Goal: Navigation & Orientation: Find specific page/section

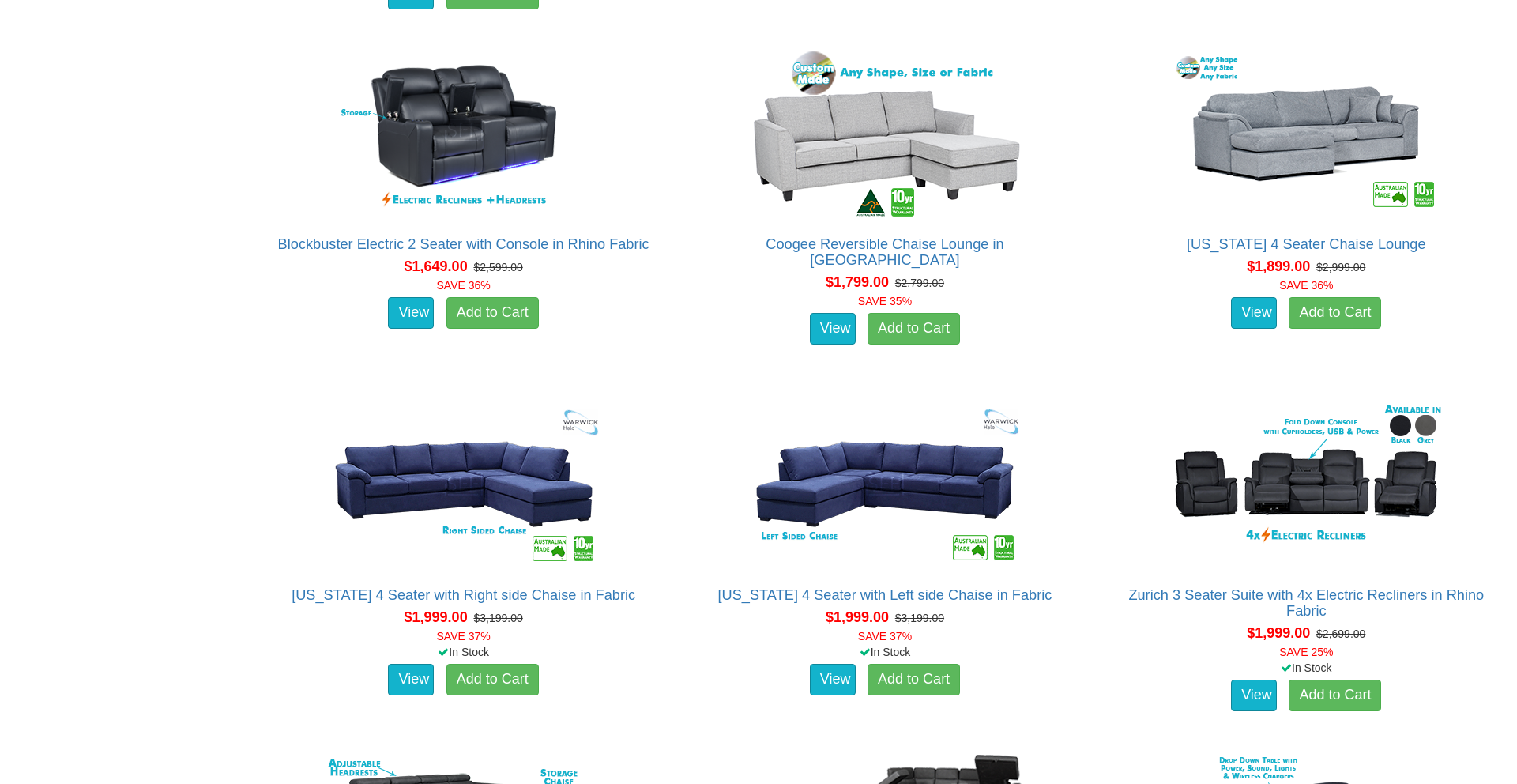
scroll to position [1917, 0]
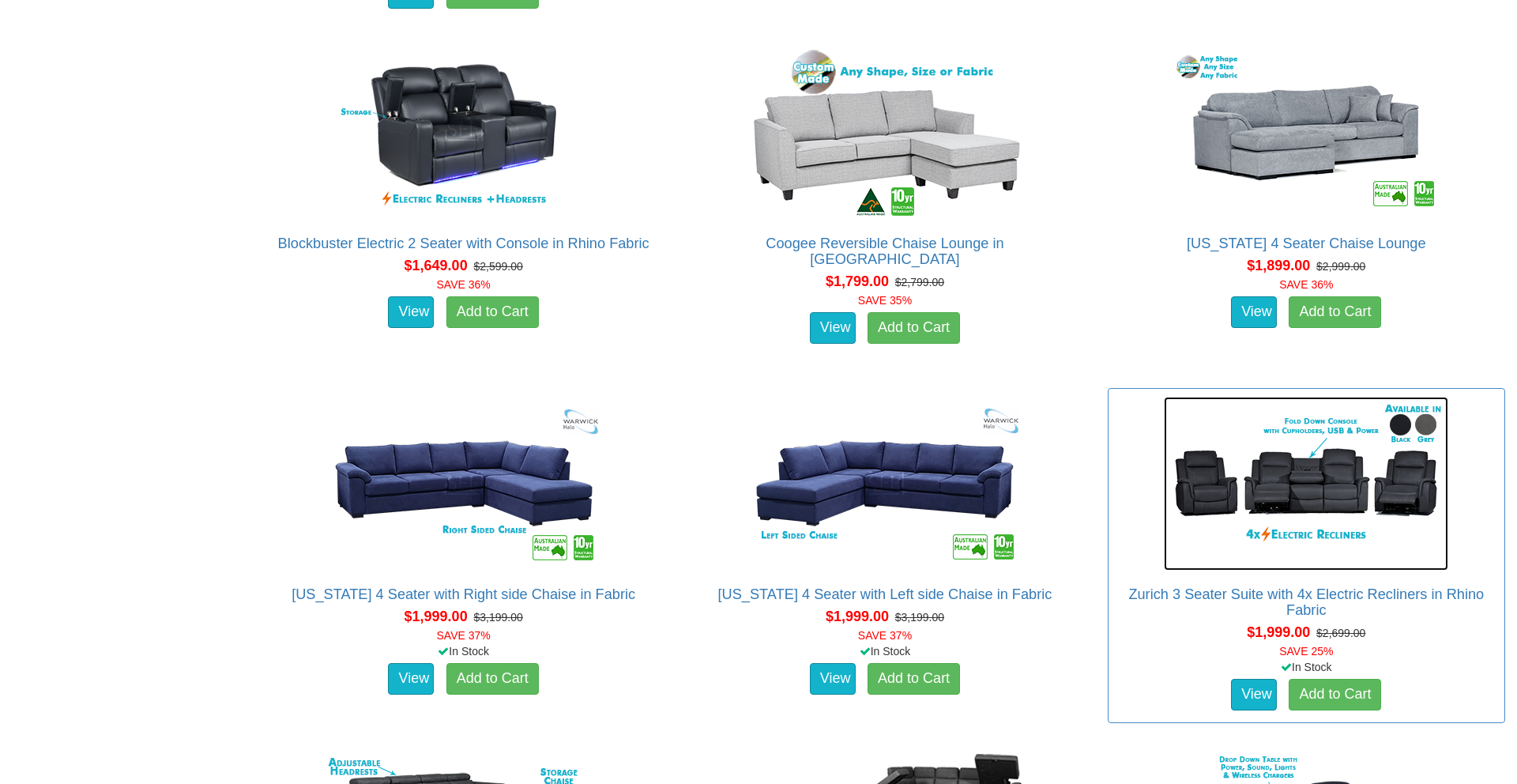
click at [1284, 468] on img at bounding box center [1306, 483] width 285 height 174
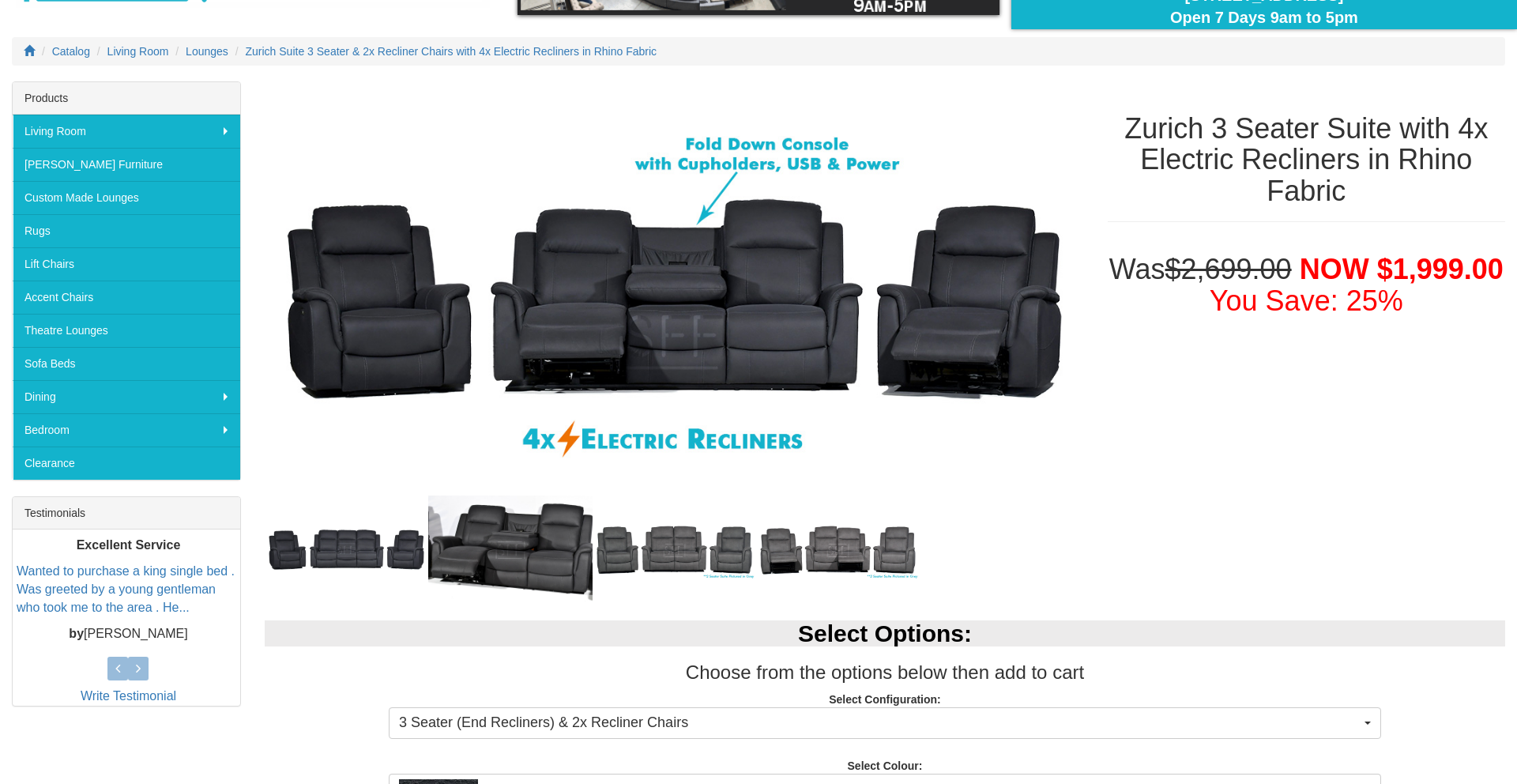
scroll to position [230, 0]
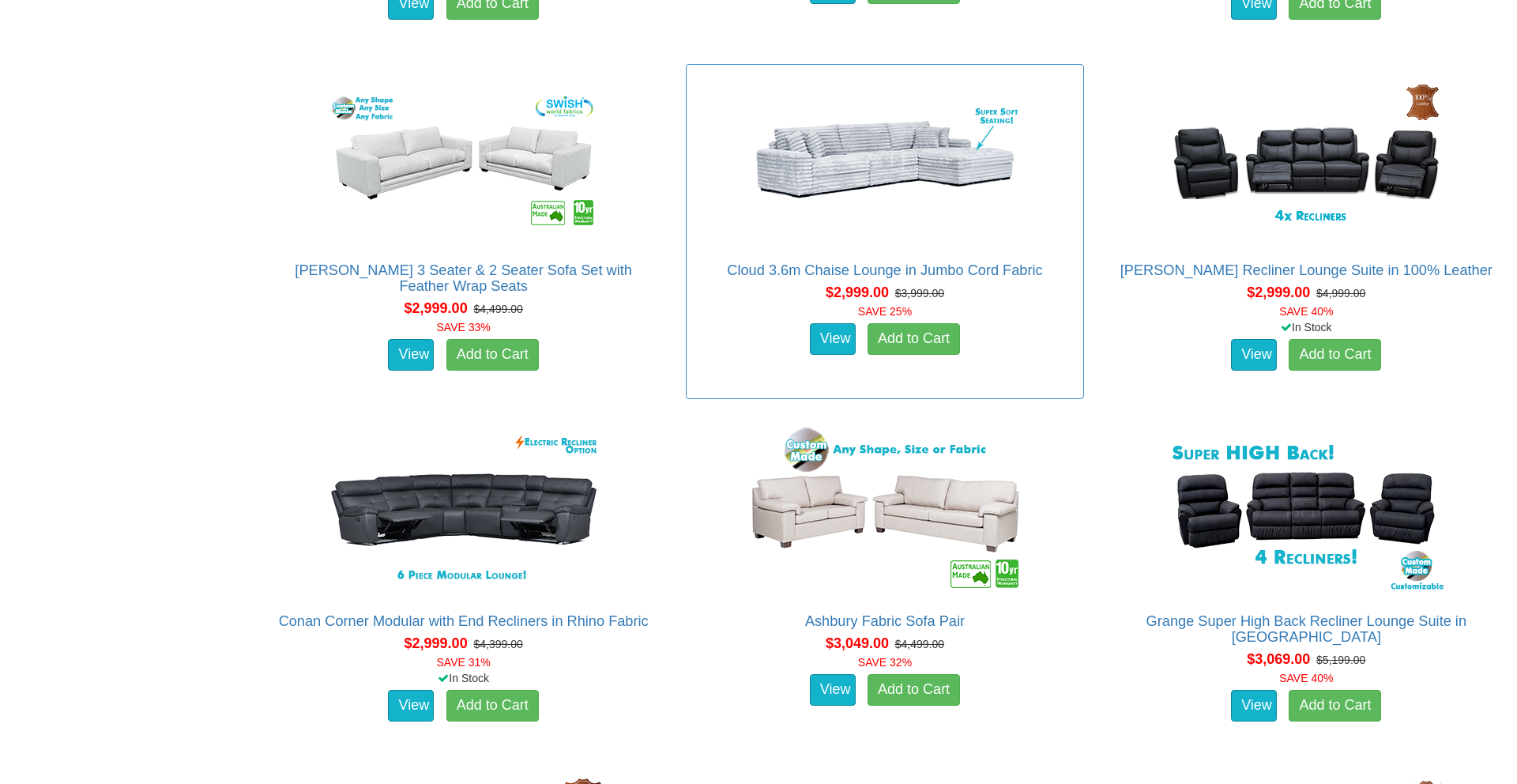
scroll to position [6114, 0]
